Goal: Find specific page/section: Find specific page/section

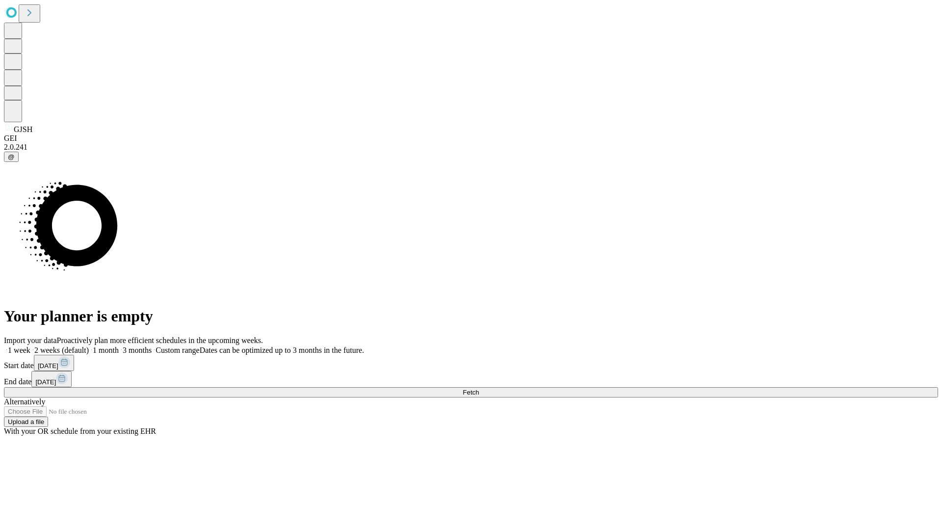
click at [479, 388] on span "Fetch" at bounding box center [470, 391] width 16 height 7
